Goal: Information Seeking & Learning: Learn about a topic

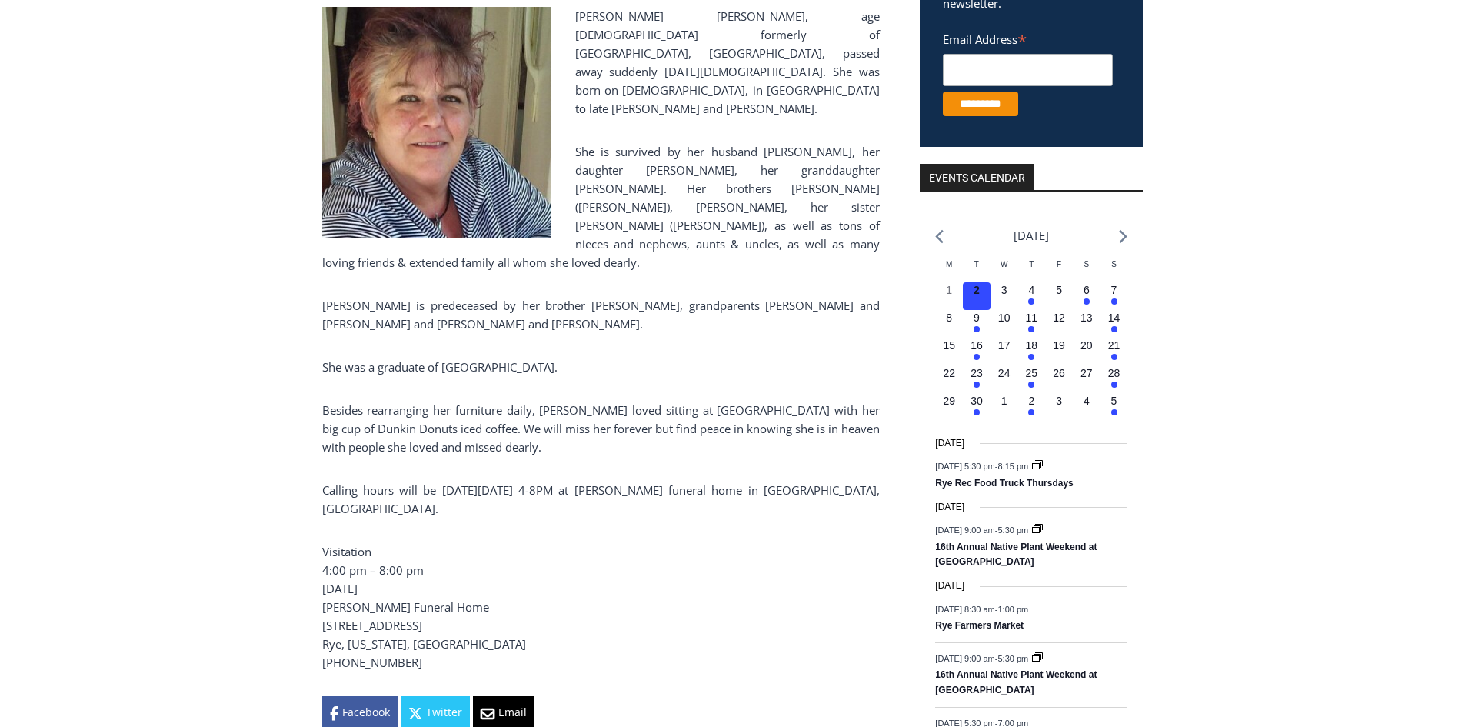
scroll to position [438, 0]
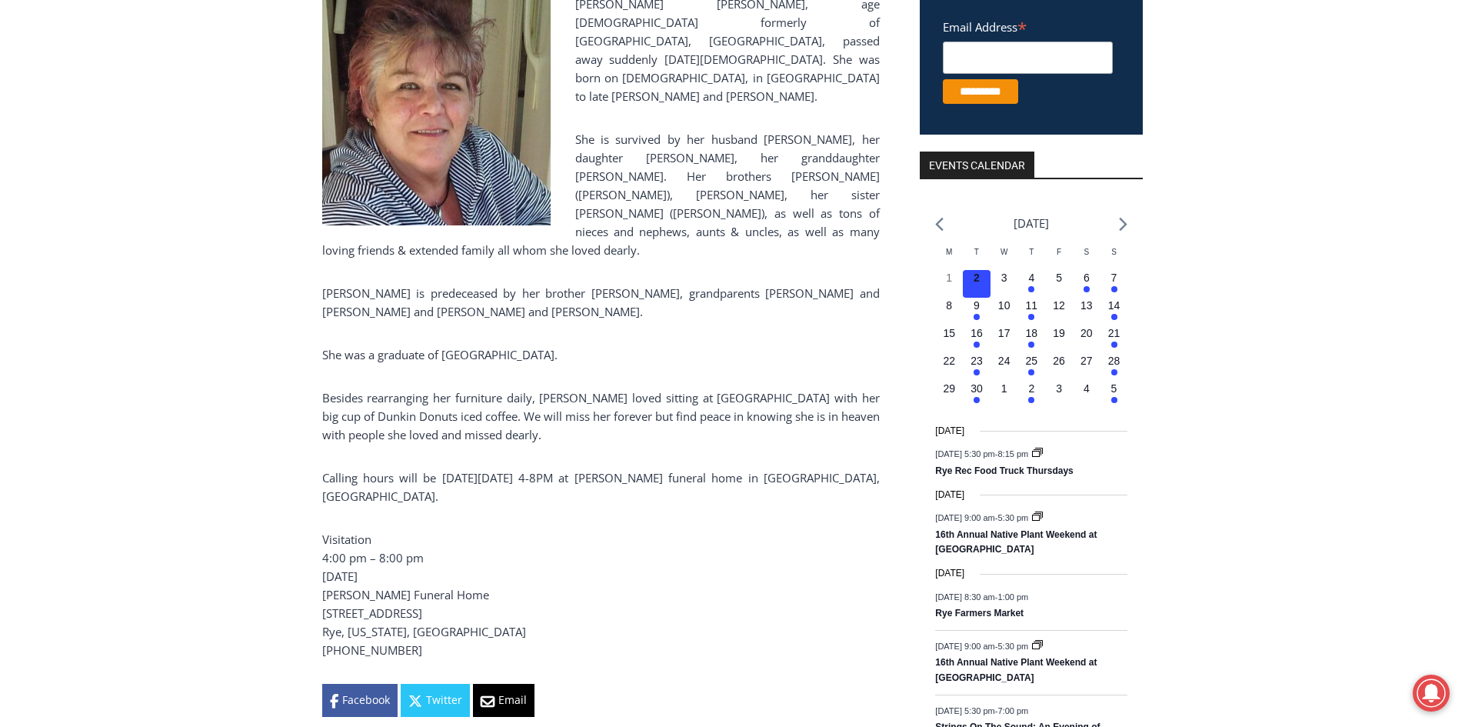
click at [581, 388] on p "Besides rearranging her furniture daily, [PERSON_NAME] loved sitting at [GEOGRA…" at bounding box center [601, 415] width 558 height 55
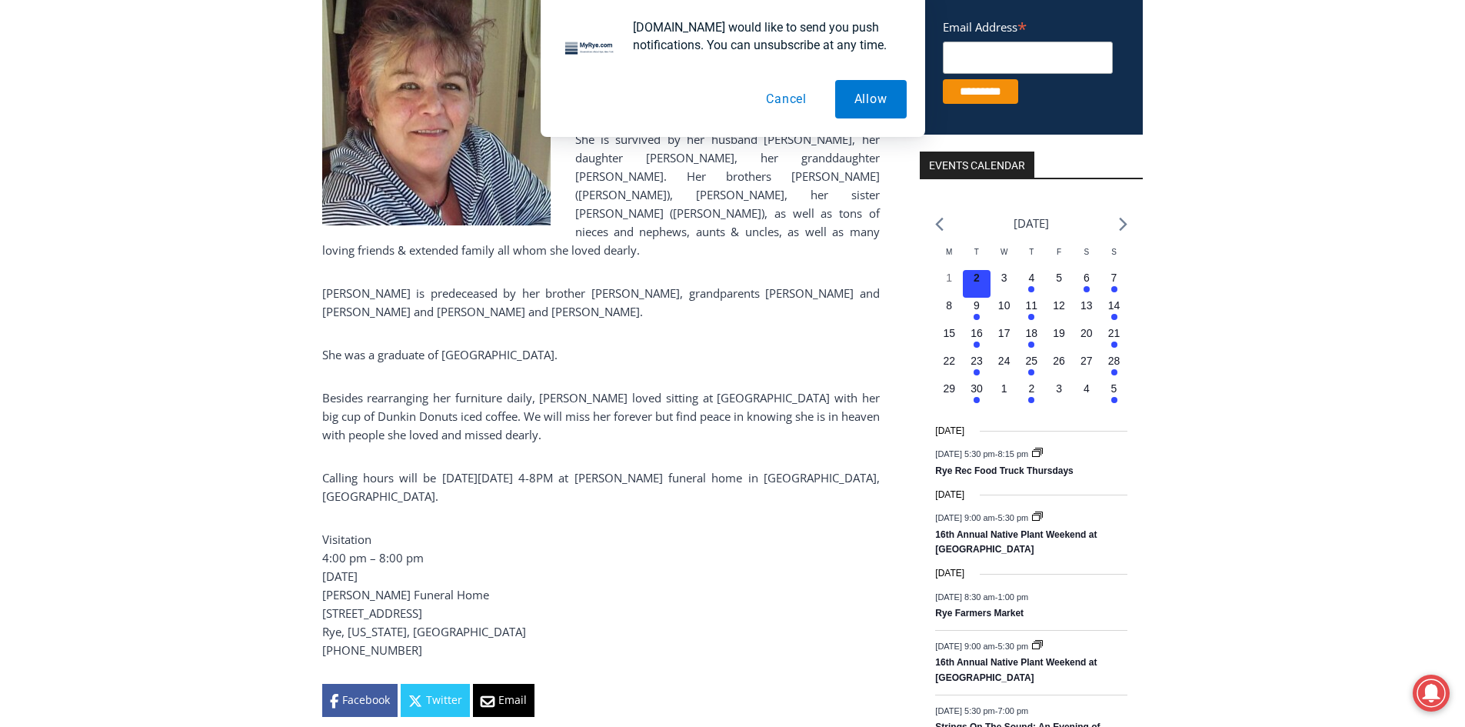
scroll to position [0, 0]
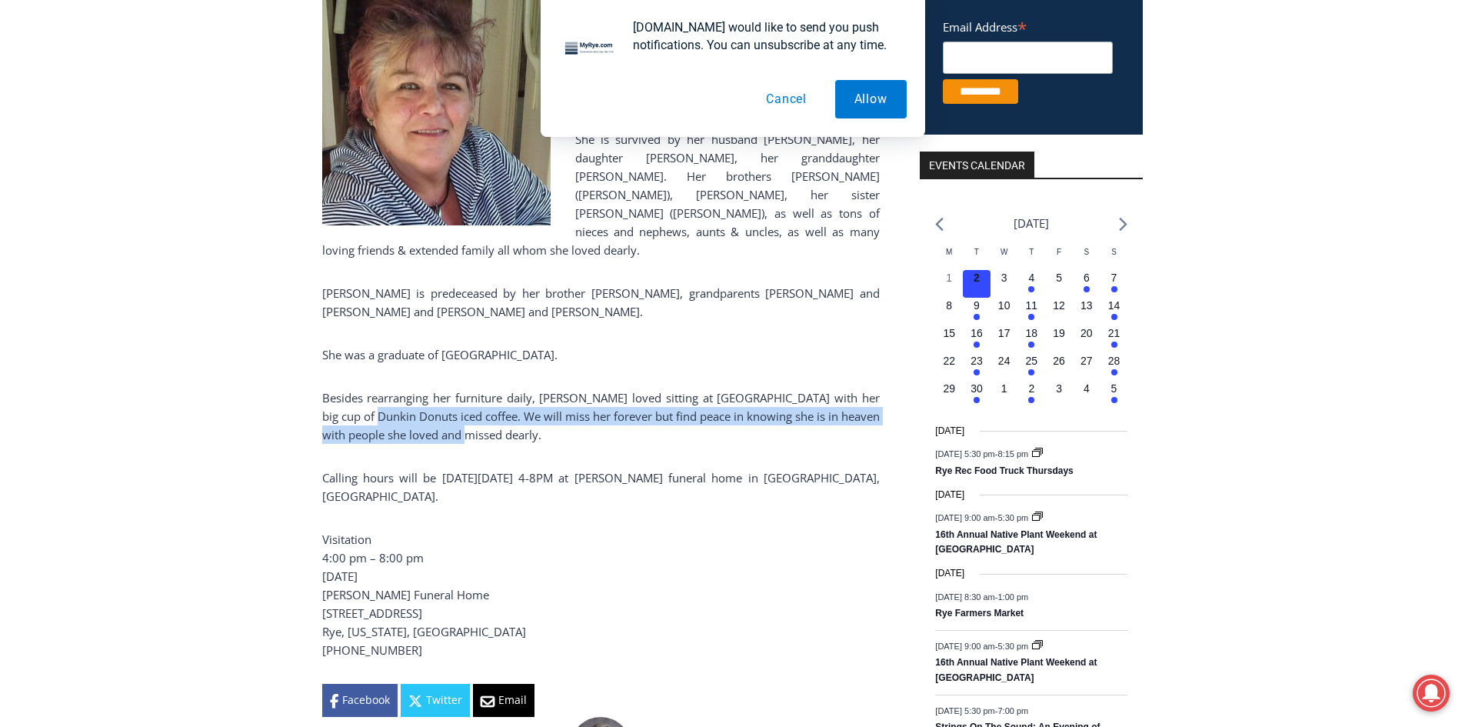
drag, startPoint x: 762, startPoint y: 358, endPoint x: 348, endPoint y: 335, distance: 415.1
click at [347, 388] on p "Besides rearranging her furniture daily, [PERSON_NAME] loved sitting at [GEOGRA…" at bounding box center [601, 415] width 558 height 55
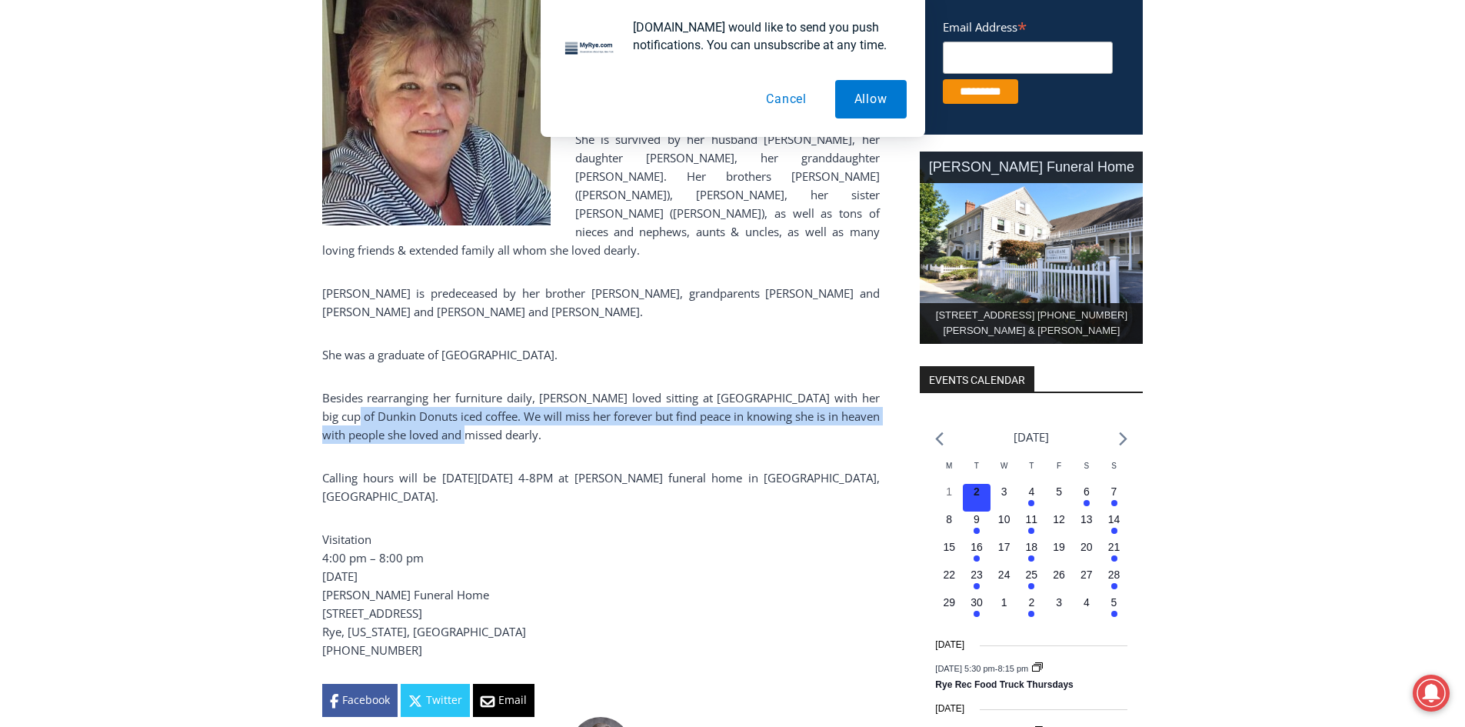
click at [348, 388] on p "Besides rearranging her furniture daily, [PERSON_NAME] loved sitting at [GEOGRA…" at bounding box center [601, 415] width 558 height 55
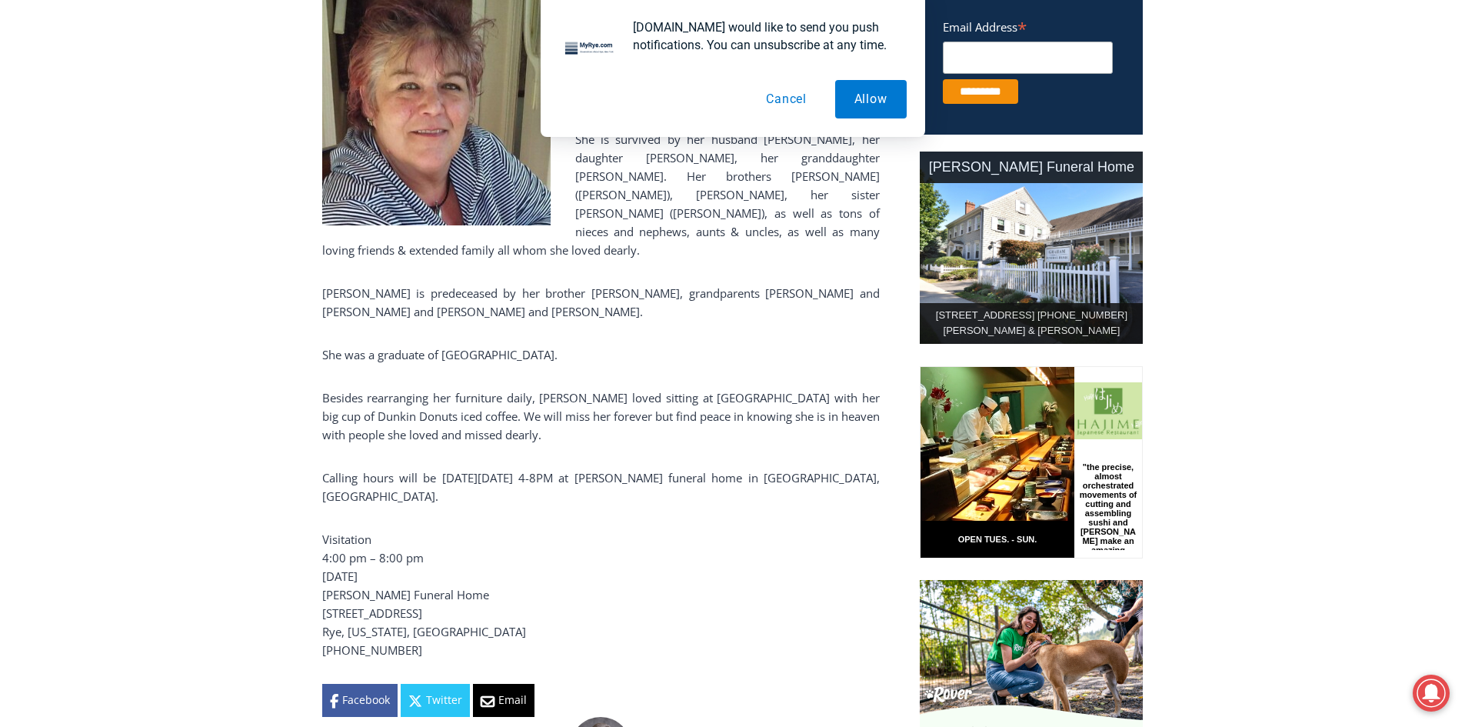
click at [783, 93] on button "Cancel" at bounding box center [786, 99] width 79 height 38
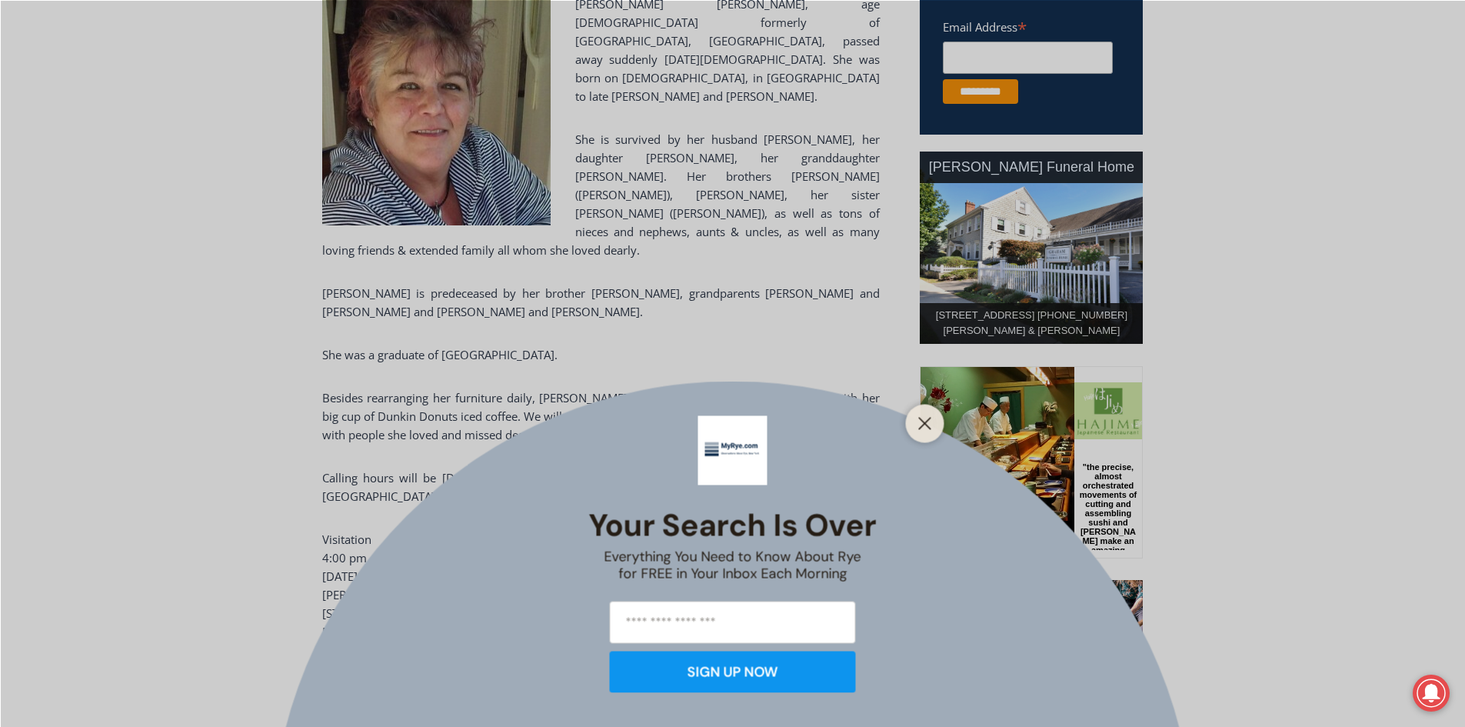
click at [671, 337] on div "Your Search is Over Everything You Need to Know About Rye for FREE in Your Inbo…" at bounding box center [732, 363] width 1465 height 727
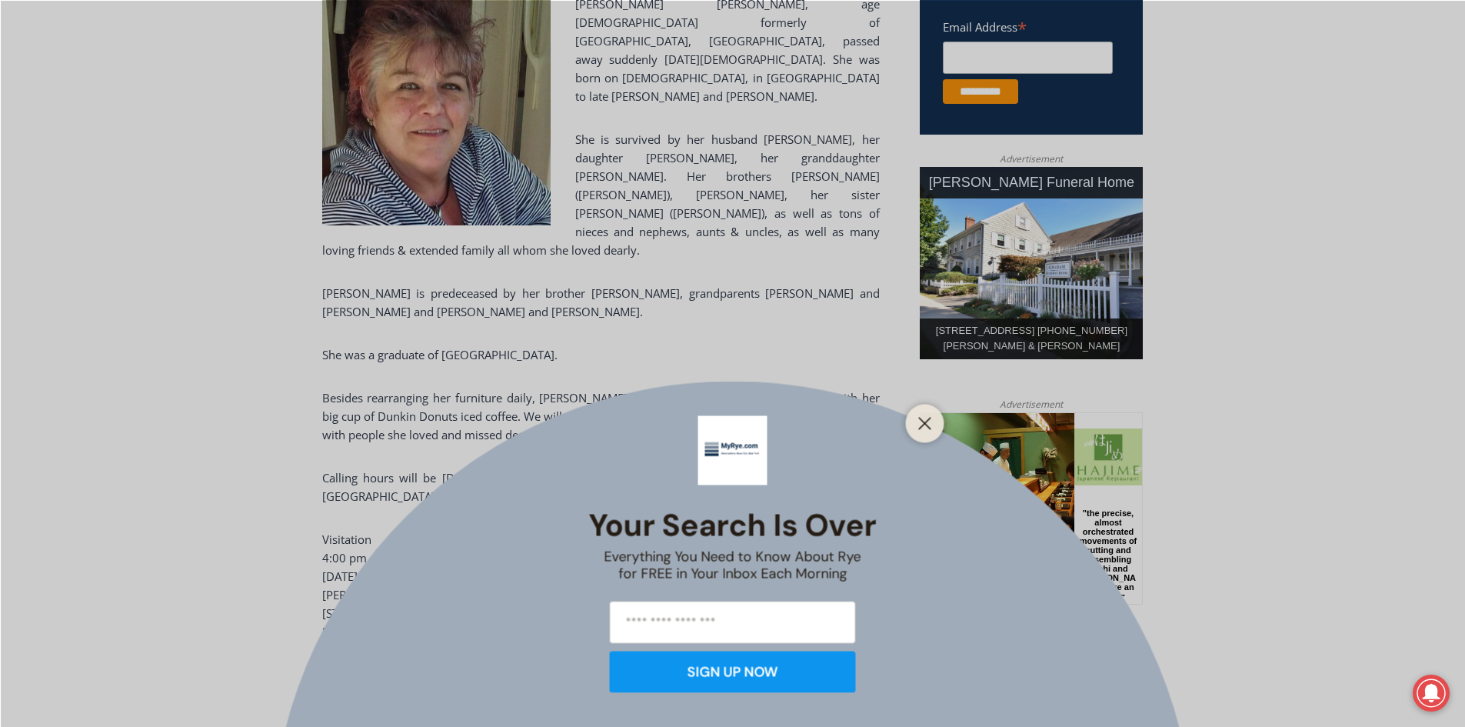
drag, startPoint x: 920, startPoint y: 417, endPoint x: 879, endPoint y: 403, distance: 43.0
click at [921, 418] on icon "Close" at bounding box center [925, 423] width 14 height 14
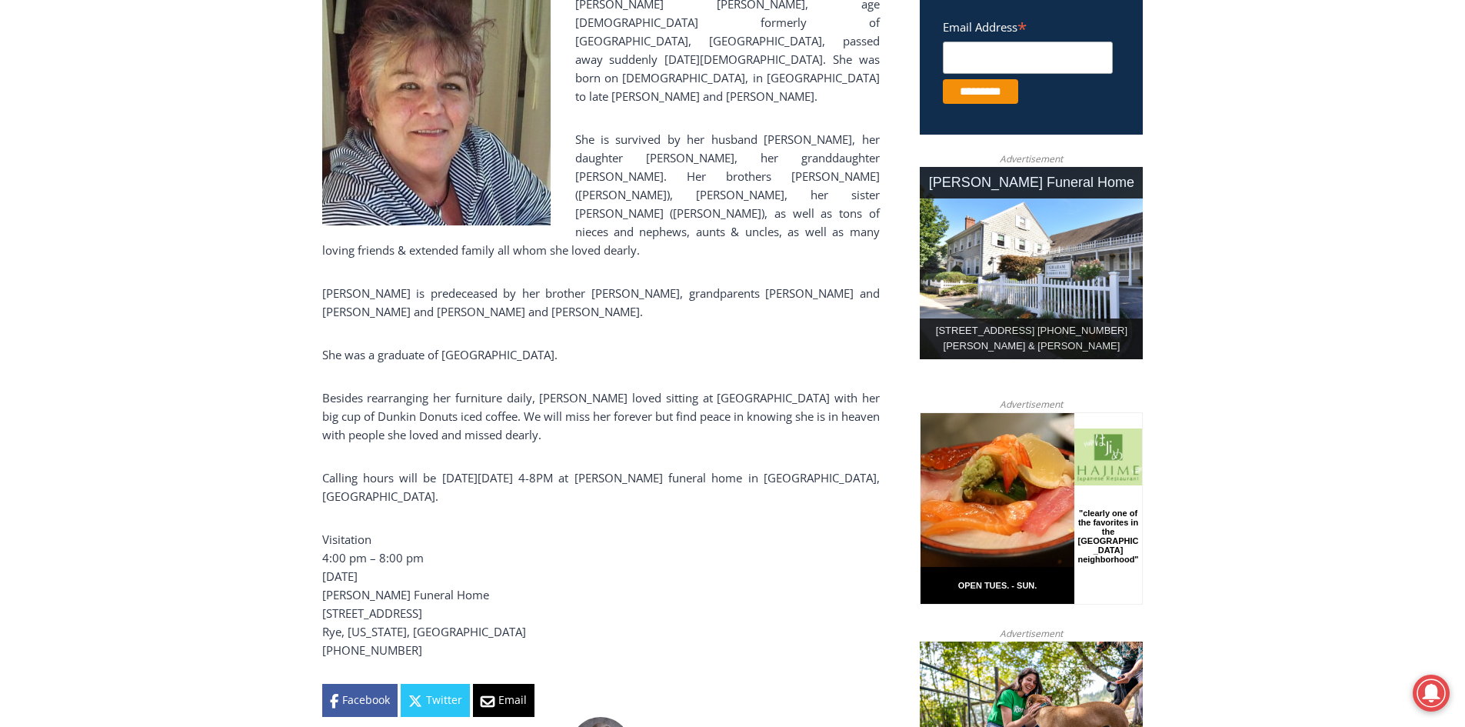
click at [649, 388] on p "Besides rearranging her furniture daily, [PERSON_NAME] loved sitting at [GEOGRA…" at bounding box center [601, 415] width 558 height 55
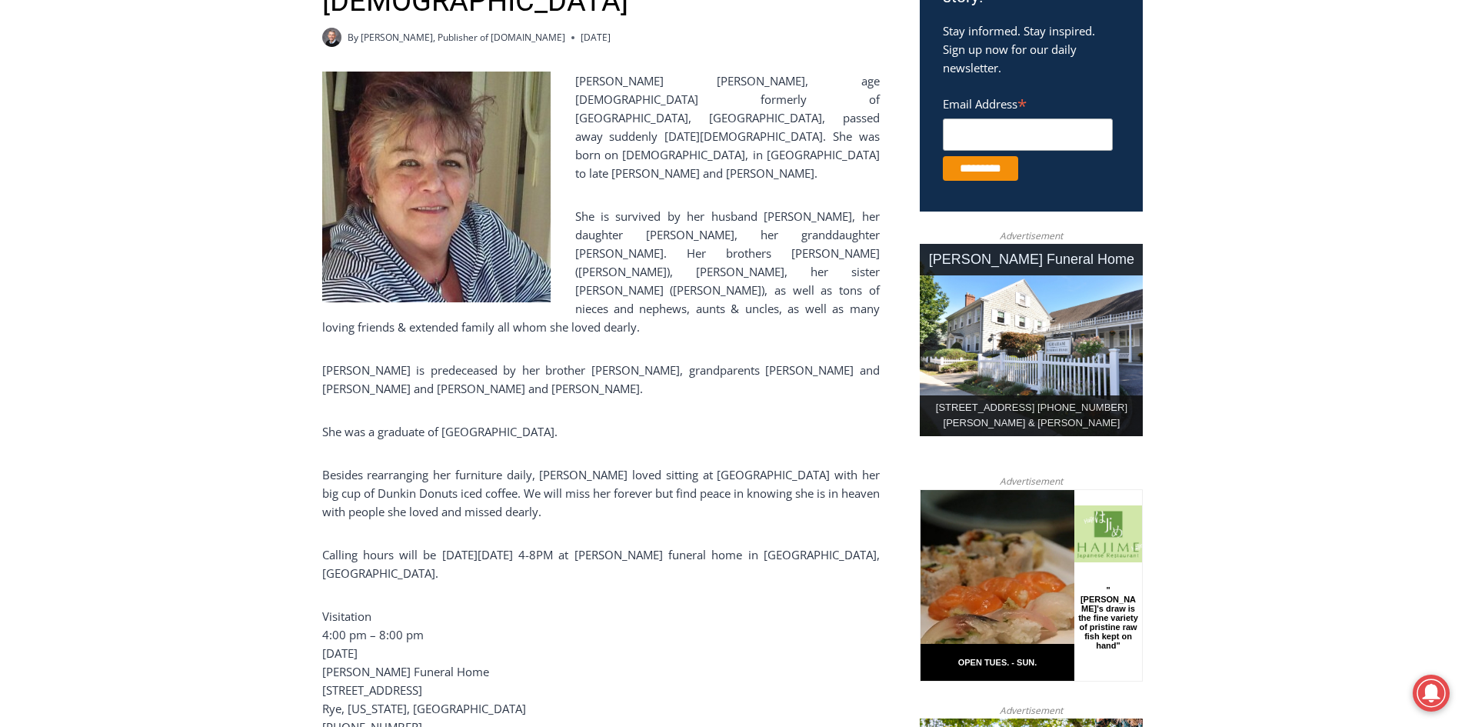
scroll to position [551, 0]
